Goal: Task Accomplishment & Management: Manage account settings

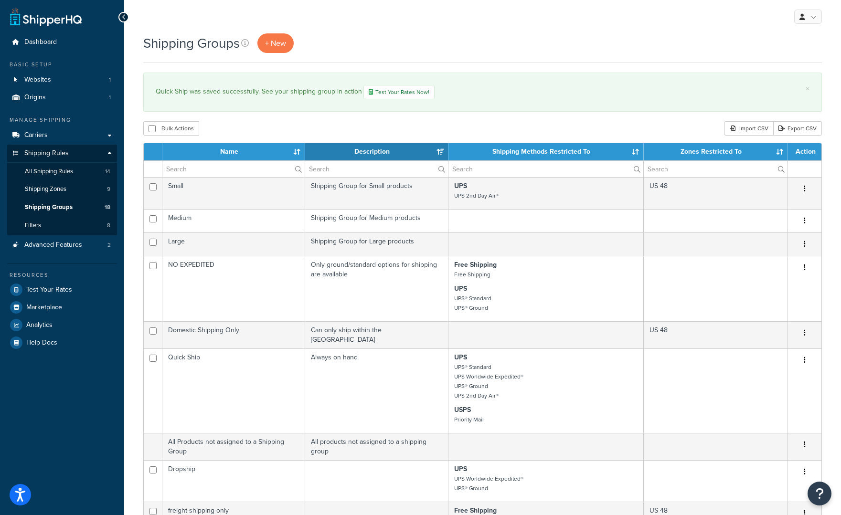
select select "15"
click at [42, 92] on link "Origins 1" at bounding box center [62, 98] width 110 height 18
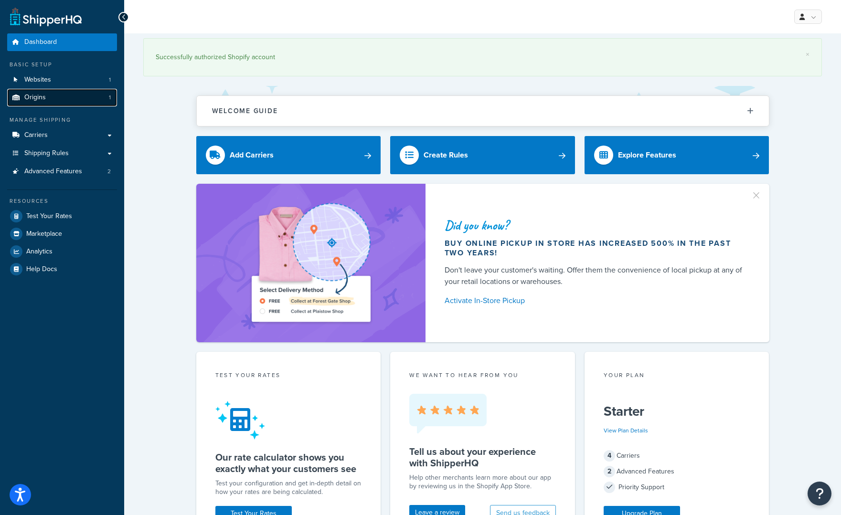
click at [43, 97] on span "Origins" at bounding box center [34, 98] width 21 height 8
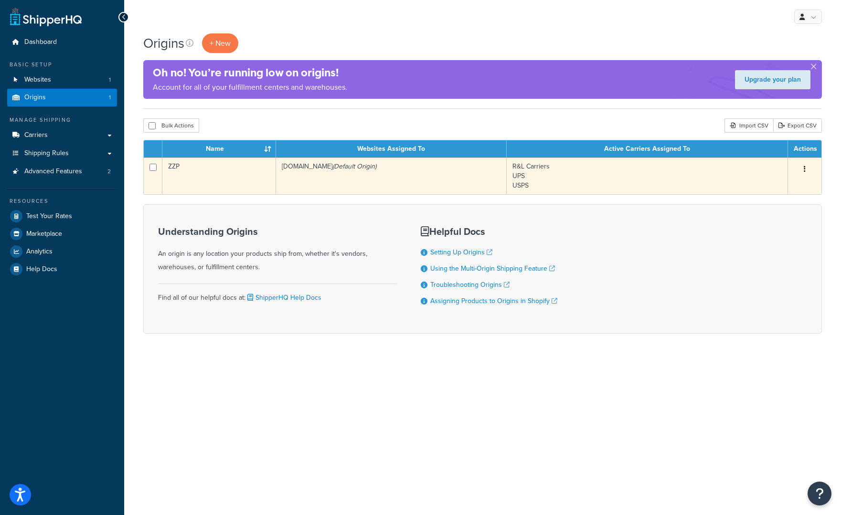
click at [375, 183] on td "zzperformance-full-site.myshopify.com (Default Origin)" at bounding box center [391, 176] width 231 height 37
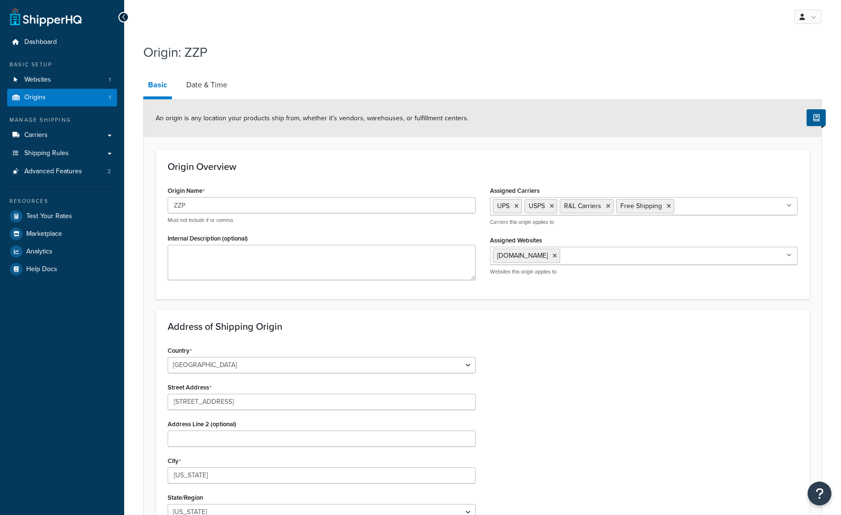
select select "22"
click at [202, 88] on link "Date & Time" at bounding box center [207, 85] width 51 height 23
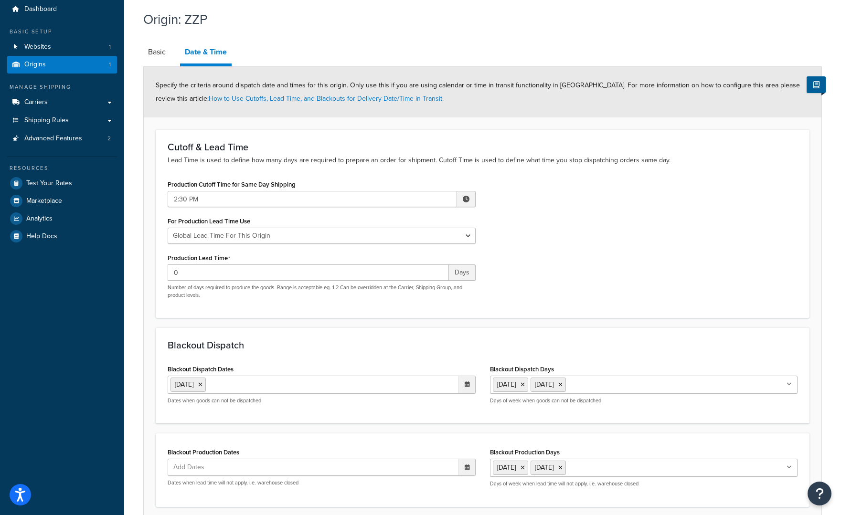
scroll to position [39, 0]
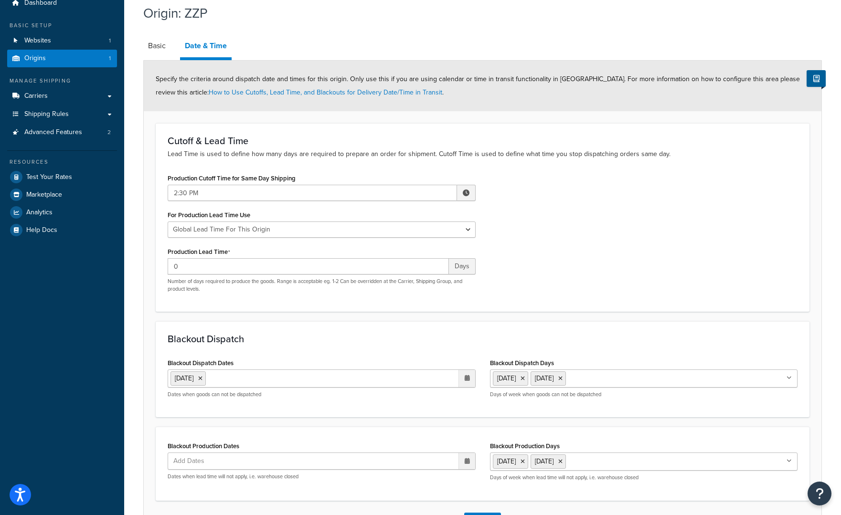
click at [468, 380] on icon at bounding box center [467, 378] width 5 height 6
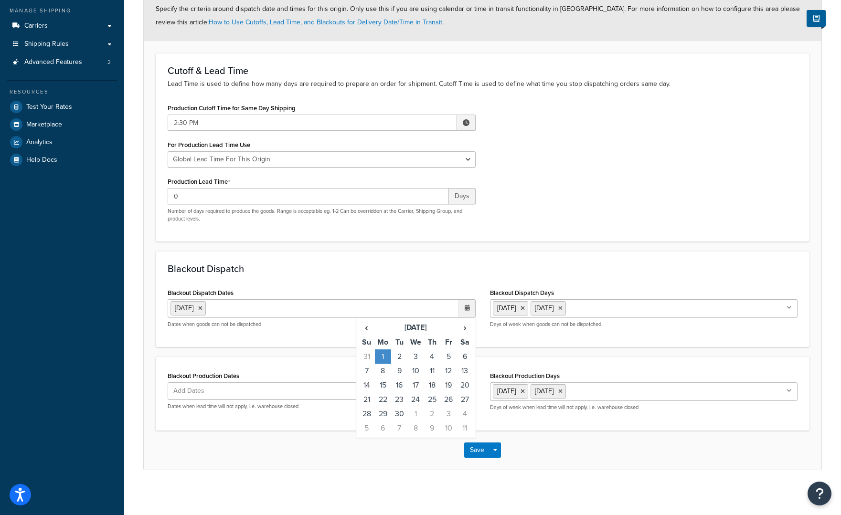
scroll to position [112, 0]
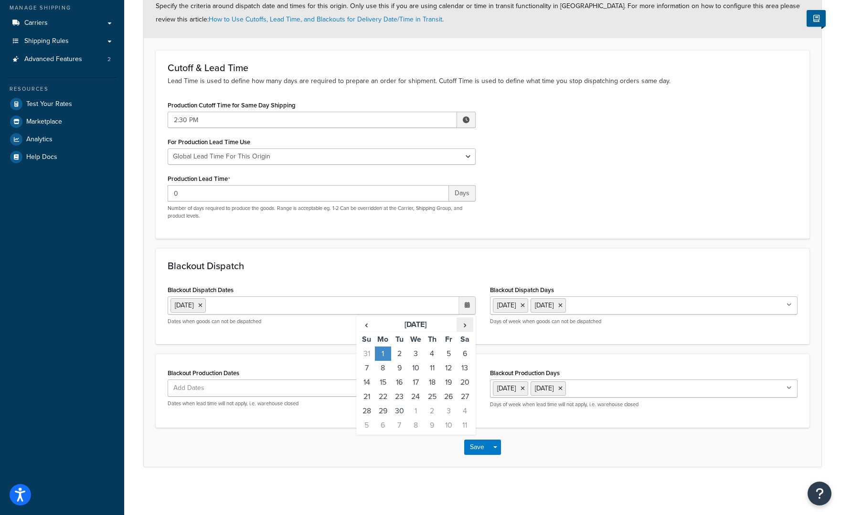
click at [465, 327] on span "›" at bounding box center [464, 324] width 15 height 13
click at [464, 325] on span "›" at bounding box center [464, 324] width 15 height 13
click at [432, 412] on td "27" at bounding box center [432, 411] width 16 height 14
click at [465, 324] on span "›" at bounding box center [464, 324] width 15 height 13
click at [417, 396] on td "24" at bounding box center [415, 397] width 16 height 14
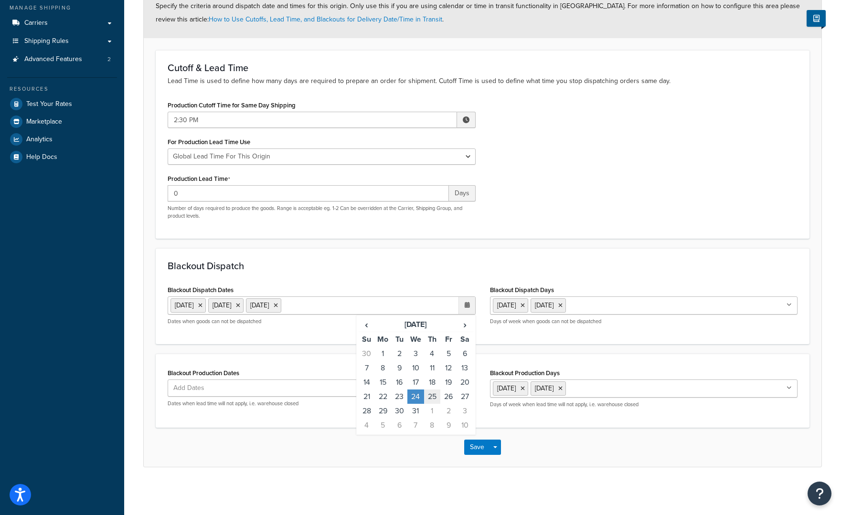
click at [433, 396] on td "25" at bounding box center [432, 397] width 16 height 14
click at [417, 412] on td "31" at bounding box center [415, 411] width 16 height 14
click at [433, 409] on td "1" at bounding box center [432, 411] width 16 height 14
click at [474, 455] on button "Save" at bounding box center [477, 447] width 26 height 15
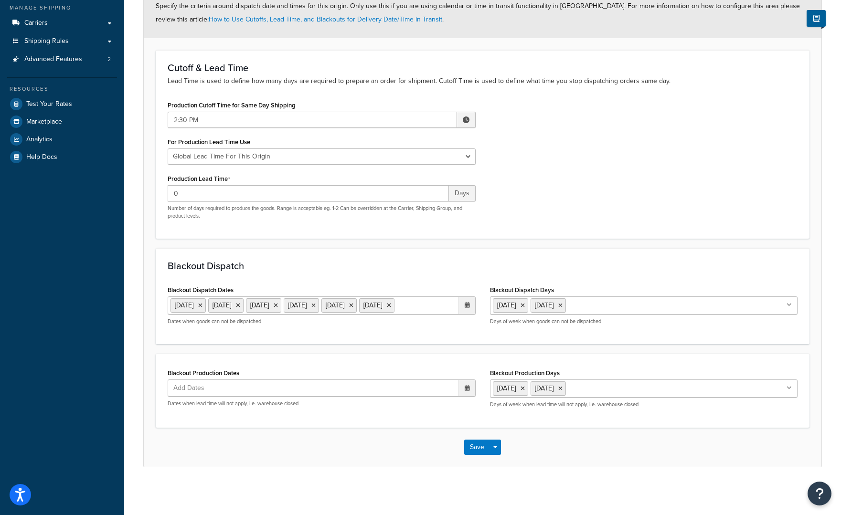
scroll to position [0, 0]
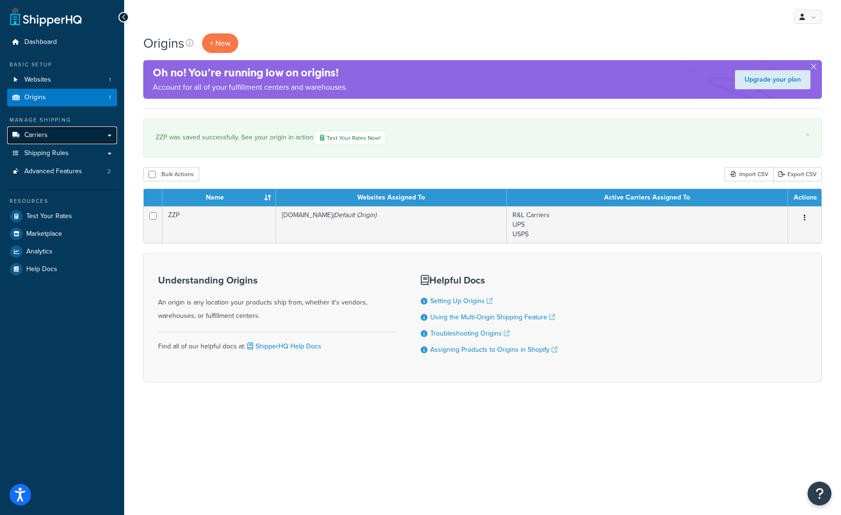
click at [24, 136] on span "Carriers" at bounding box center [35, 135] width 23 height 8
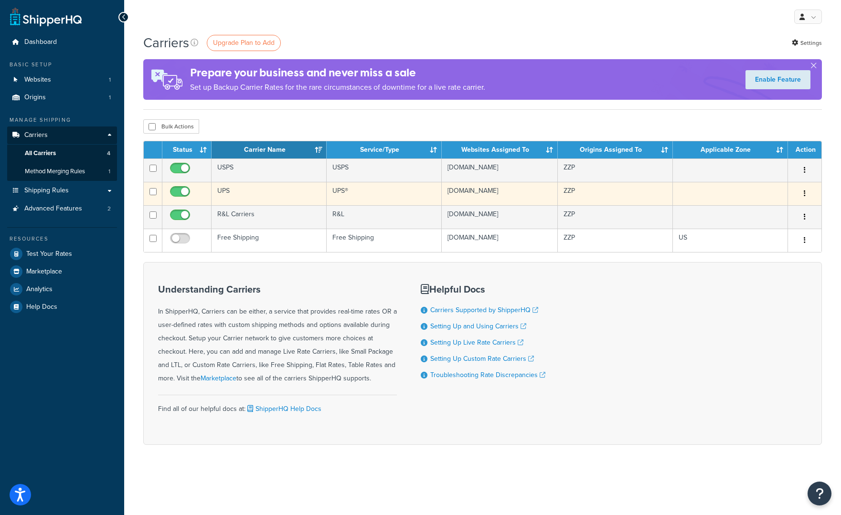
click at [272, 204] on td "UPS" at bounding box center [269, 193] width 115 height 23
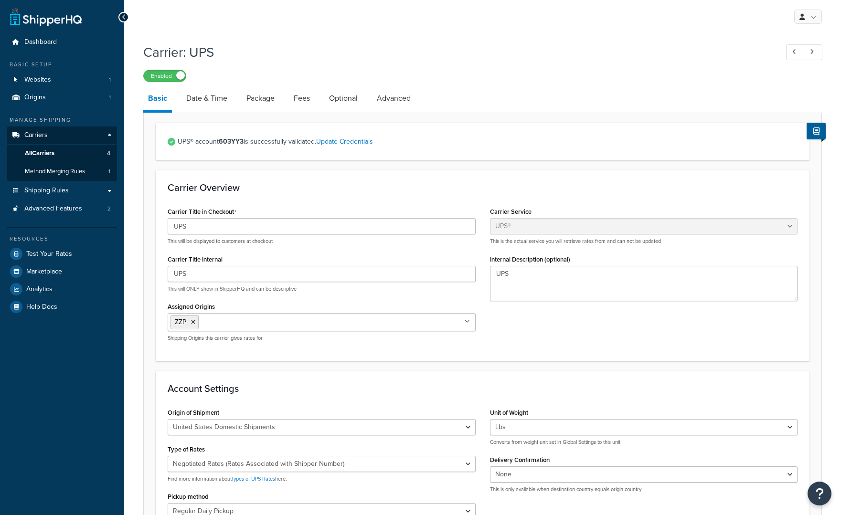
select select "ups"
click at [215, 99] on link "Date & Time" at bounding box center [207, 98] width 51 height 23
select select "yMMMEd"
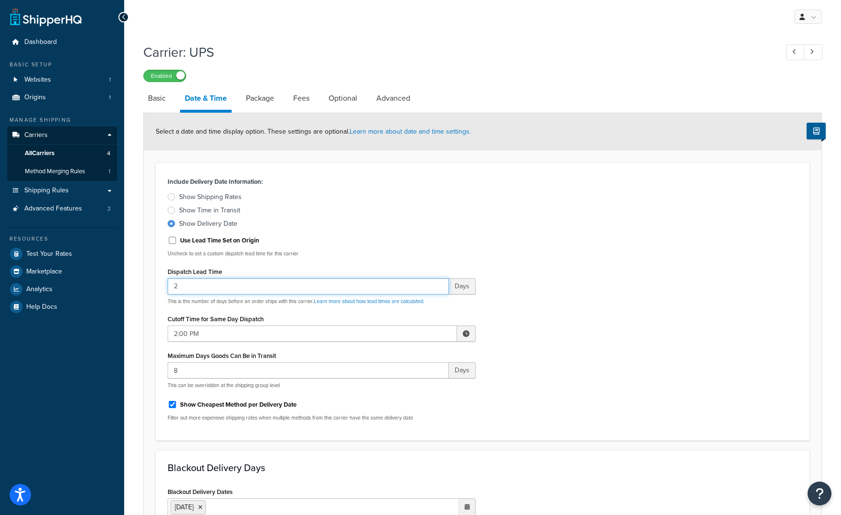
click at [192, 286] on input "2" at bounding box center [308, 286] width 281 height 16
type input "1"
click at [343, 224] on label "Show Delivery Date" at bounding box center [322, 224] width 308 height 10
click at [0, 0] on input "Show Delivery Date" at bounding box center [0, 0] width 0 height 0
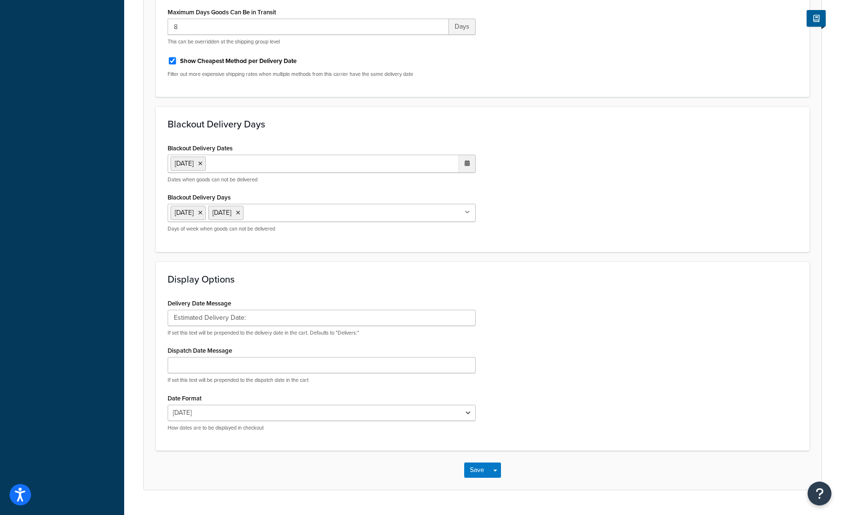
scroll to position [367, 0]
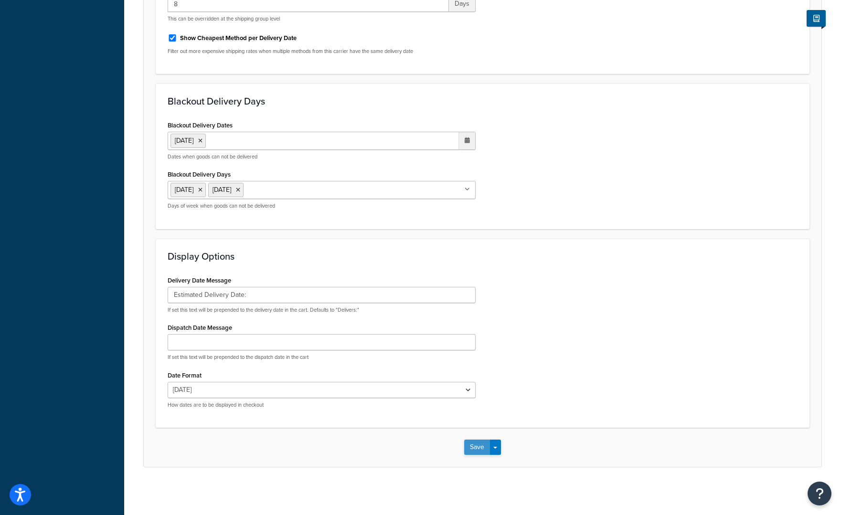
click at [477, 445] on button "Save" at bounding box center [477, 447] width 26 height 15
